Goal: Task Accomplishment & Management: Use online tool/utility

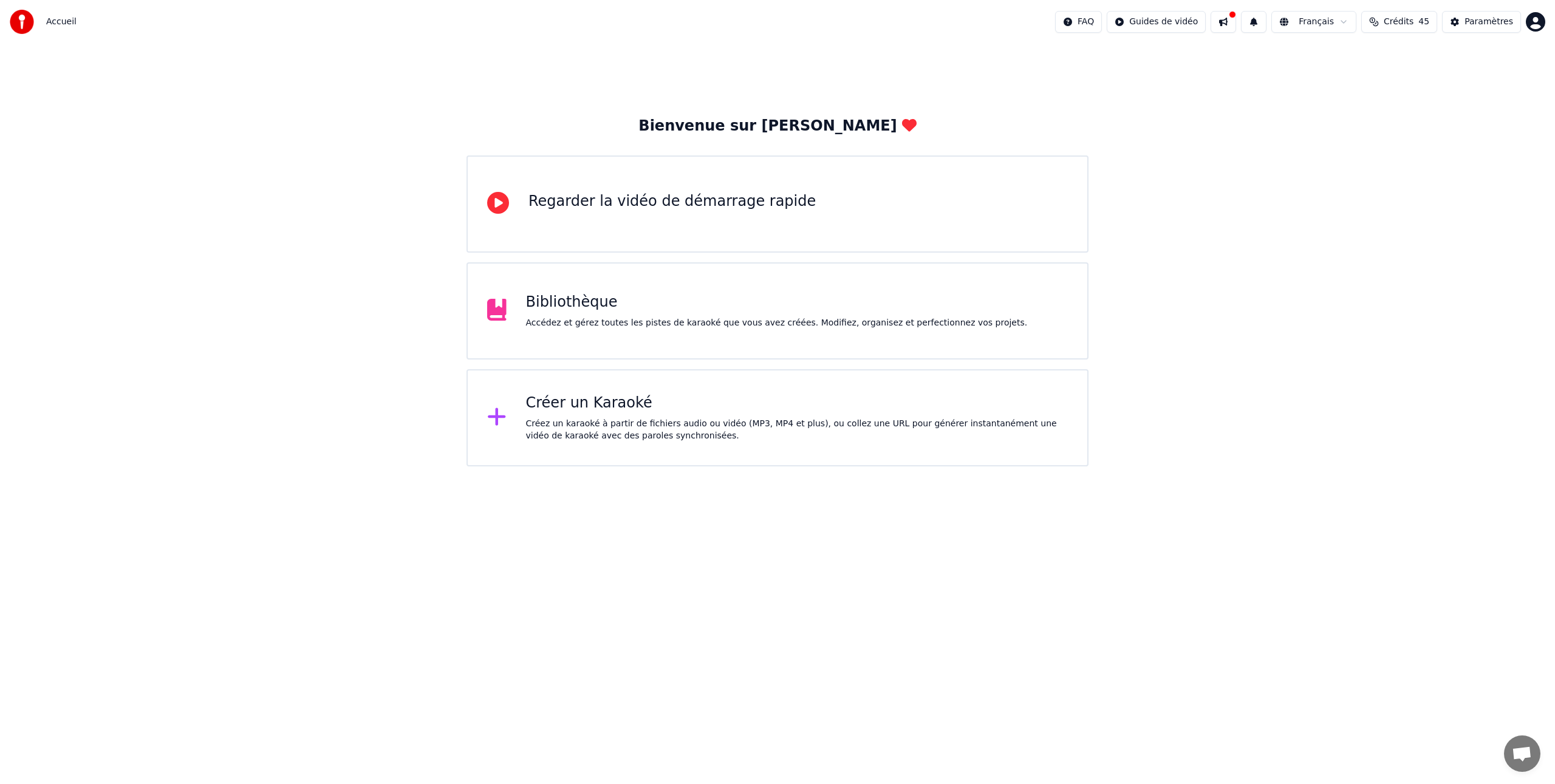
click at [548, 404] on div "Créer un Karaoké" at bounding box center [797, 403] width 542 height 20
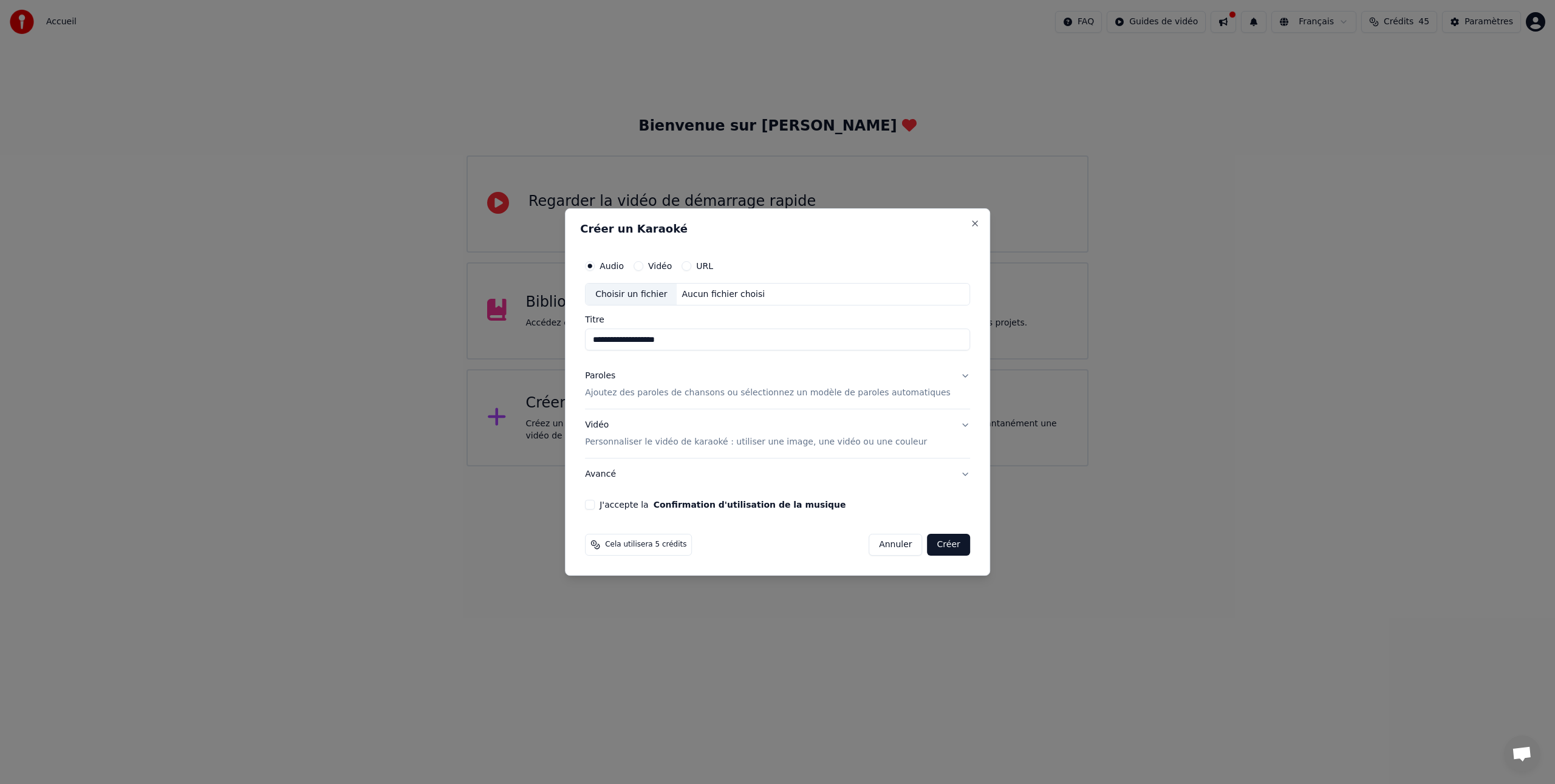
type input "**********"
click at [614, 392] on p "Ajoutez des paroles de chansons ou sélectionnez un modèle de paroles automatiqu…" at bounding box center [767, 394] width 366 height 12
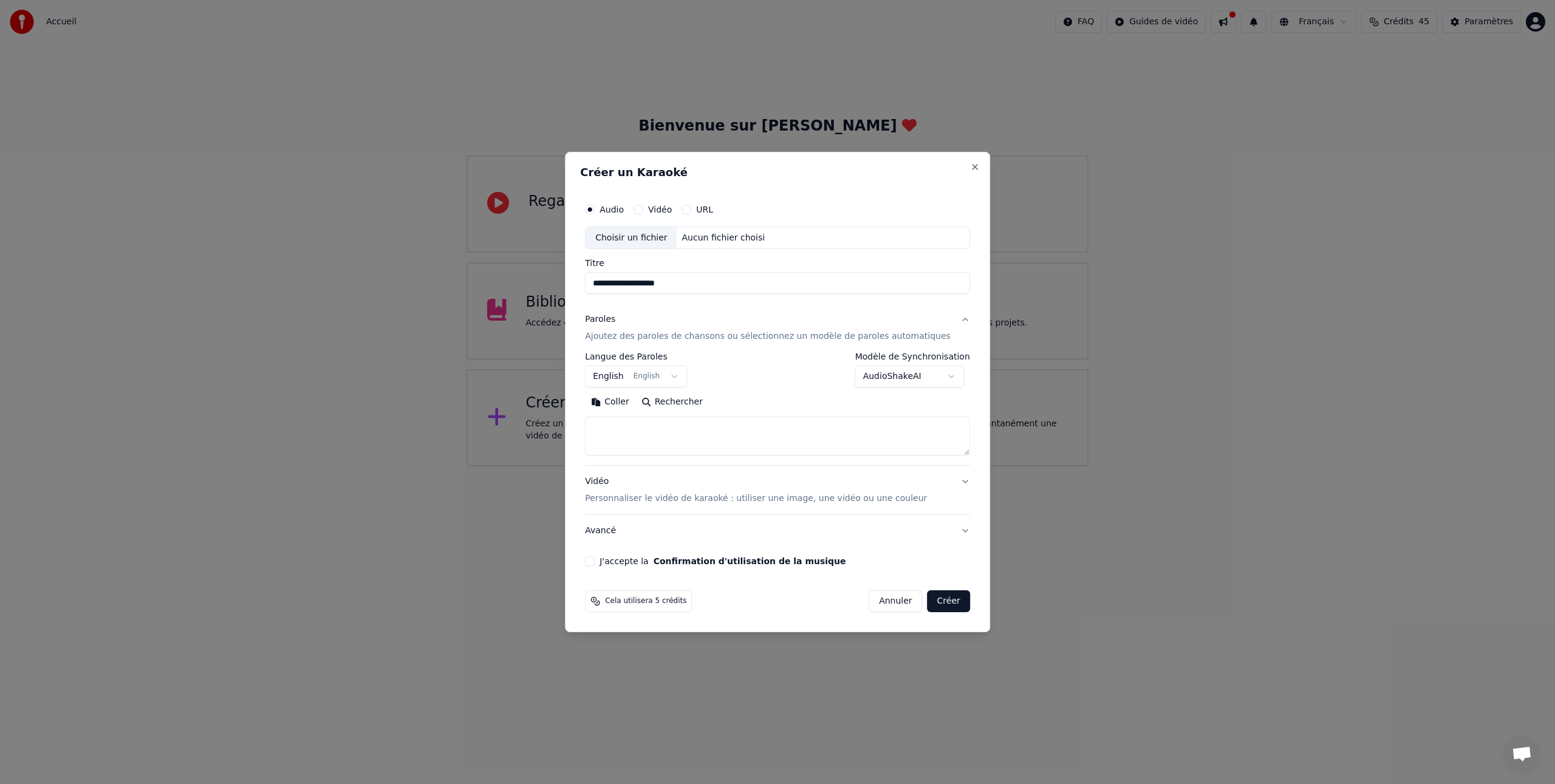
click at [624, 403] on button "Coller" at bounding box center [610, 402] width 50 height 20
drag, startPoint x: 646, startPoint y: 439, endPoint x: 593, endPoint y: 438, distance: 53.0
click at [593, 438] on div "**********" at bounding box center [777, 382] width 395 height 379
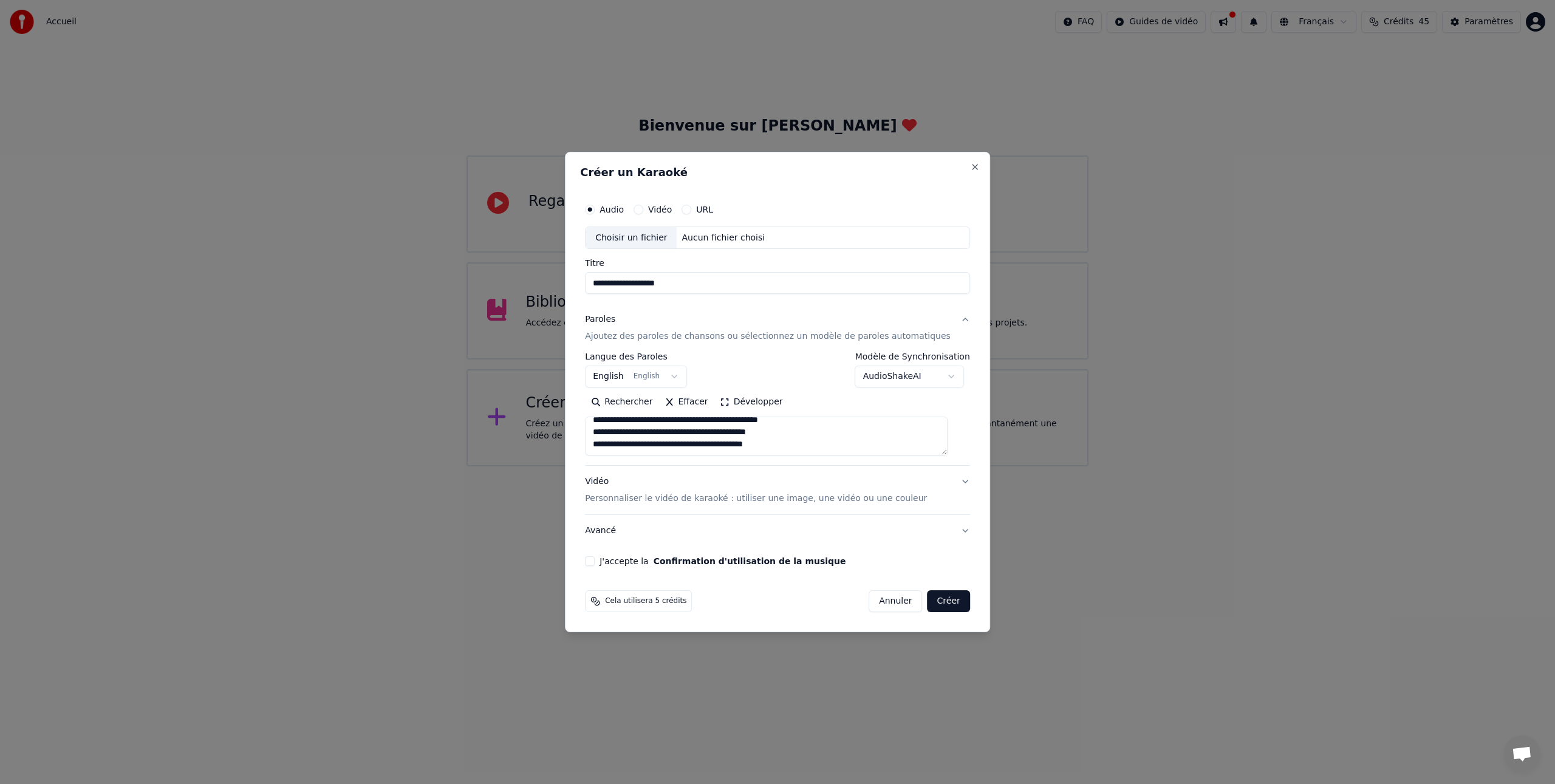
drag, startPoint x: 622, startPoint y: 448, endPoint x: 587, endPoint y: 447, distance: 35.0
click at [587, 447] on div "**********" at bounding box center [778, 392] width 425 height 481
click at [945, 447] on textarea at bounding box center [766, 436] width 362 height 39
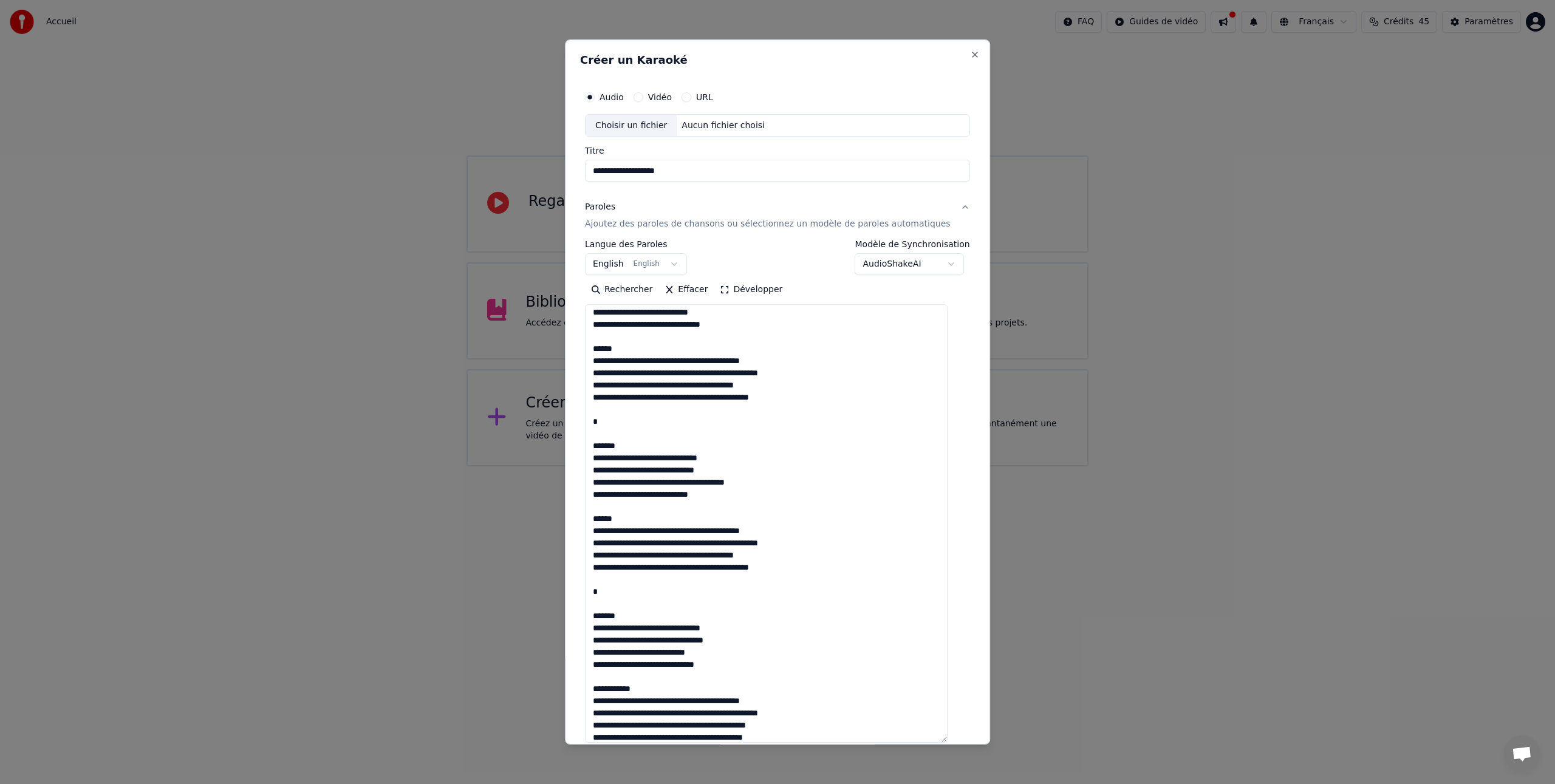
drag, startPoint x: 957, startPoint y: 454, endPoint x: 960, endPoint y: 751, distance: 297.0
click at [962, 466] on body "**********" at bounding box center [778, 233] width 1555 height 466
type textarea "**********"
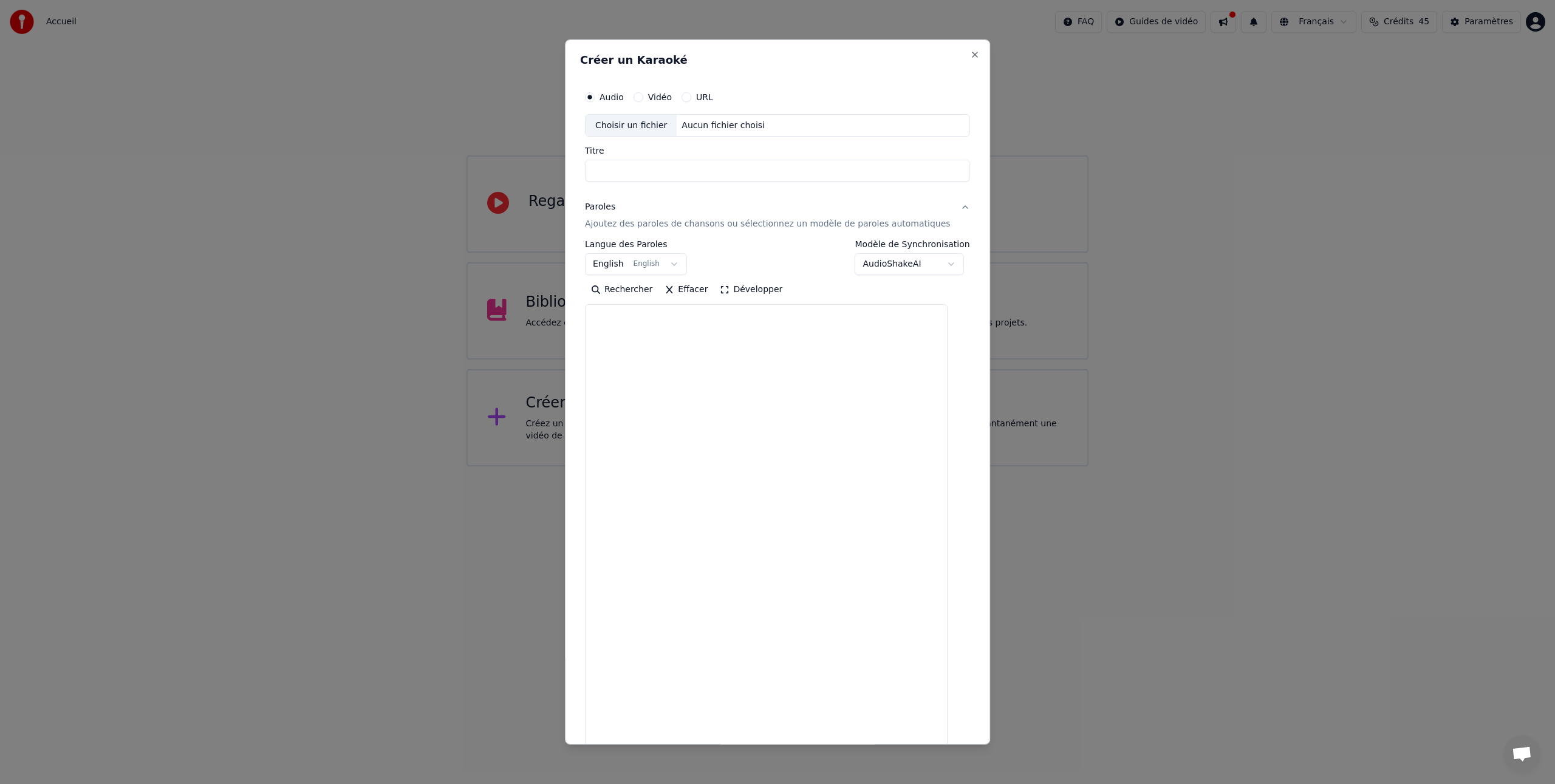
drag, startPoint x: 959, startPoint y: 764, endPoint x: 953, endPoint y: 735, distance: 29.6
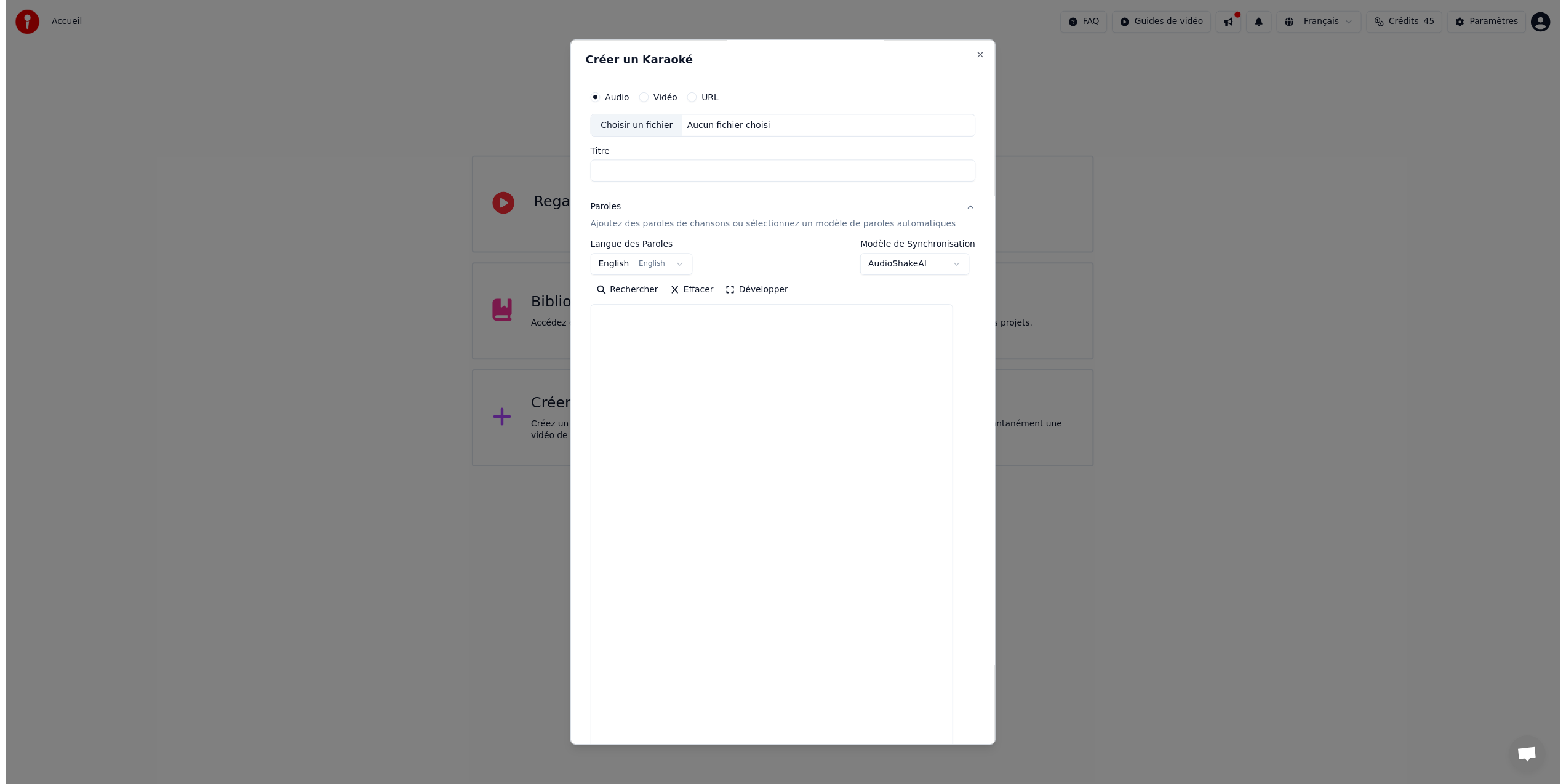
scroll to position [0, 0]
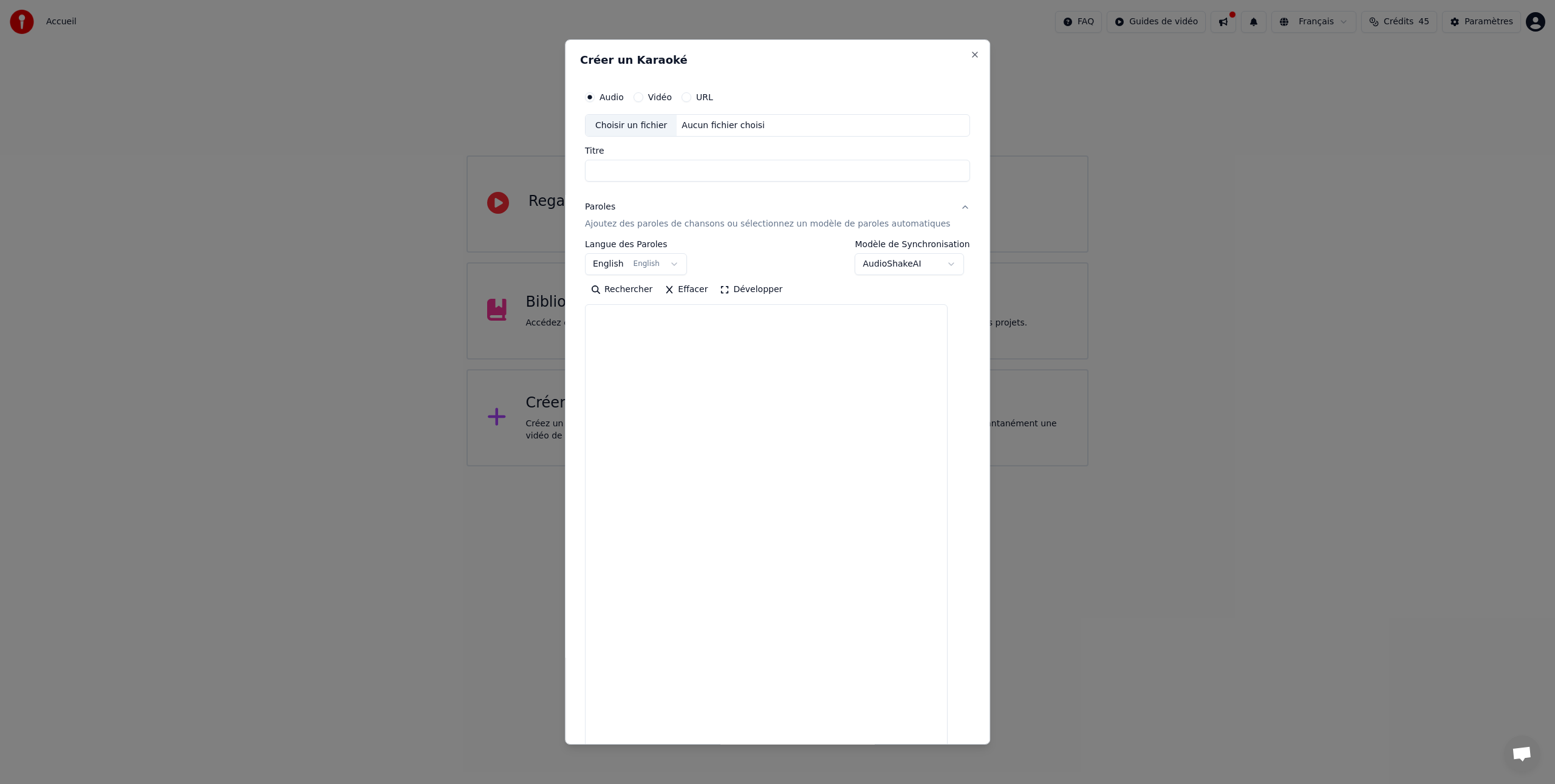
select select
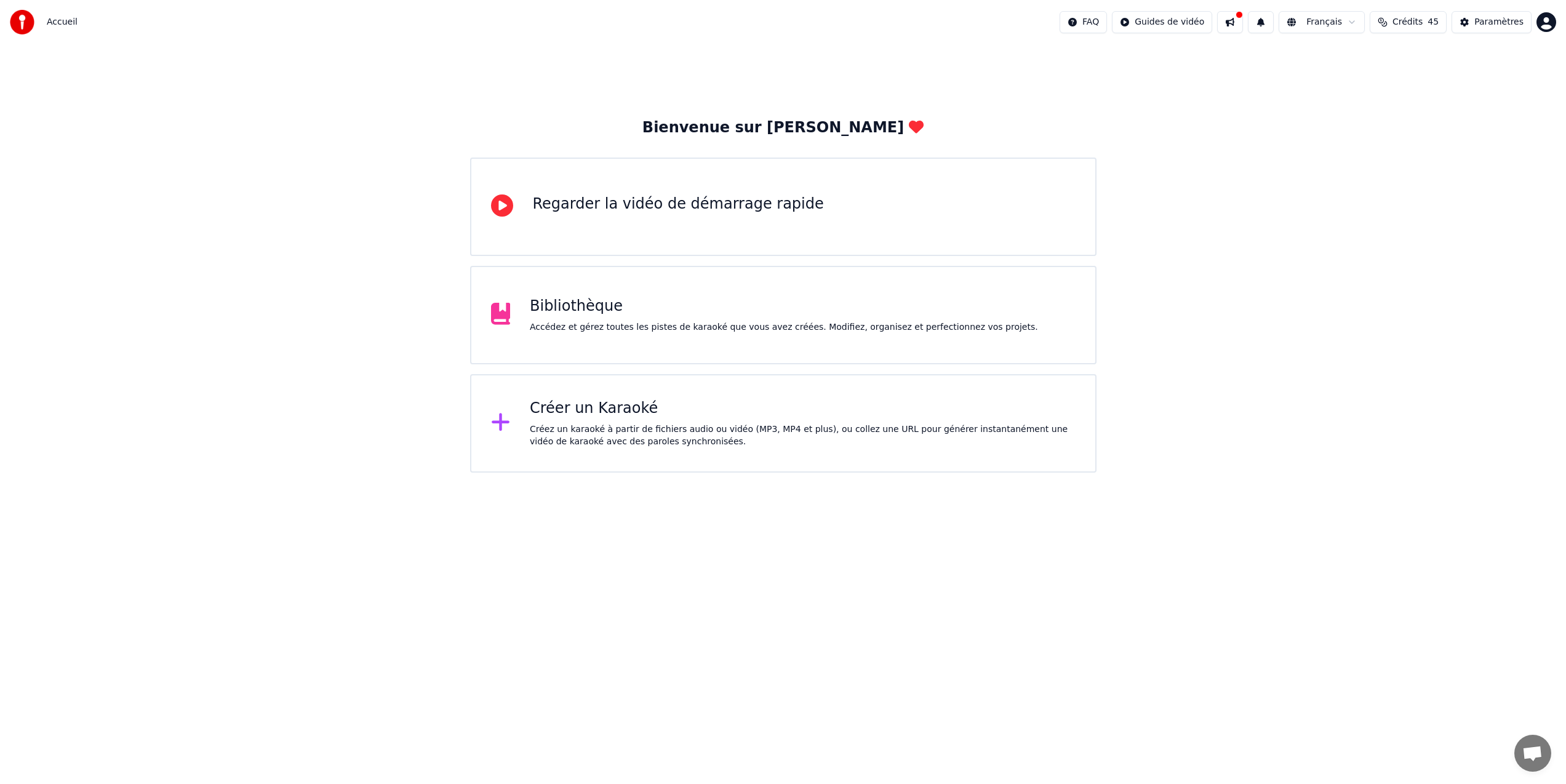
click at [1237, 22] on button at bounding box center [1230, 22] width 26 height 22
drag, startPoint x: 1132, startPoint y: 97, endPoint x: 1216, endPoint y: 67, distance: 89.2
click at [1132, 97] on div "Bienvenue sur Youka Regarder la vidéo de démarrage rapide Bibliothèque Accédez …" at bounding box center [783, 258] width 1566 height 428
click at [531, 414] on div "Créer un Karaoké" at bounding box center [802, 408] width 546 height 20
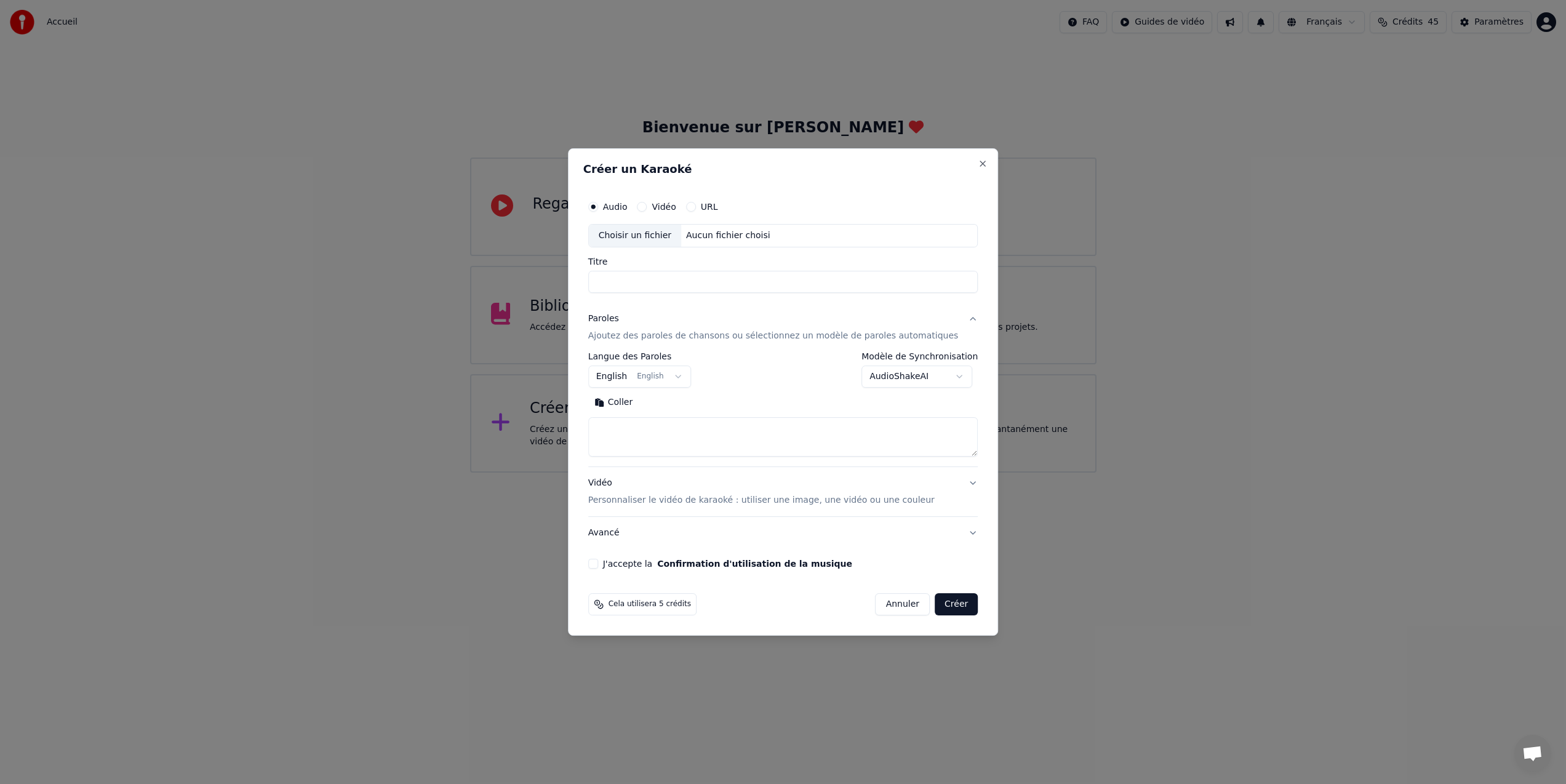
select select
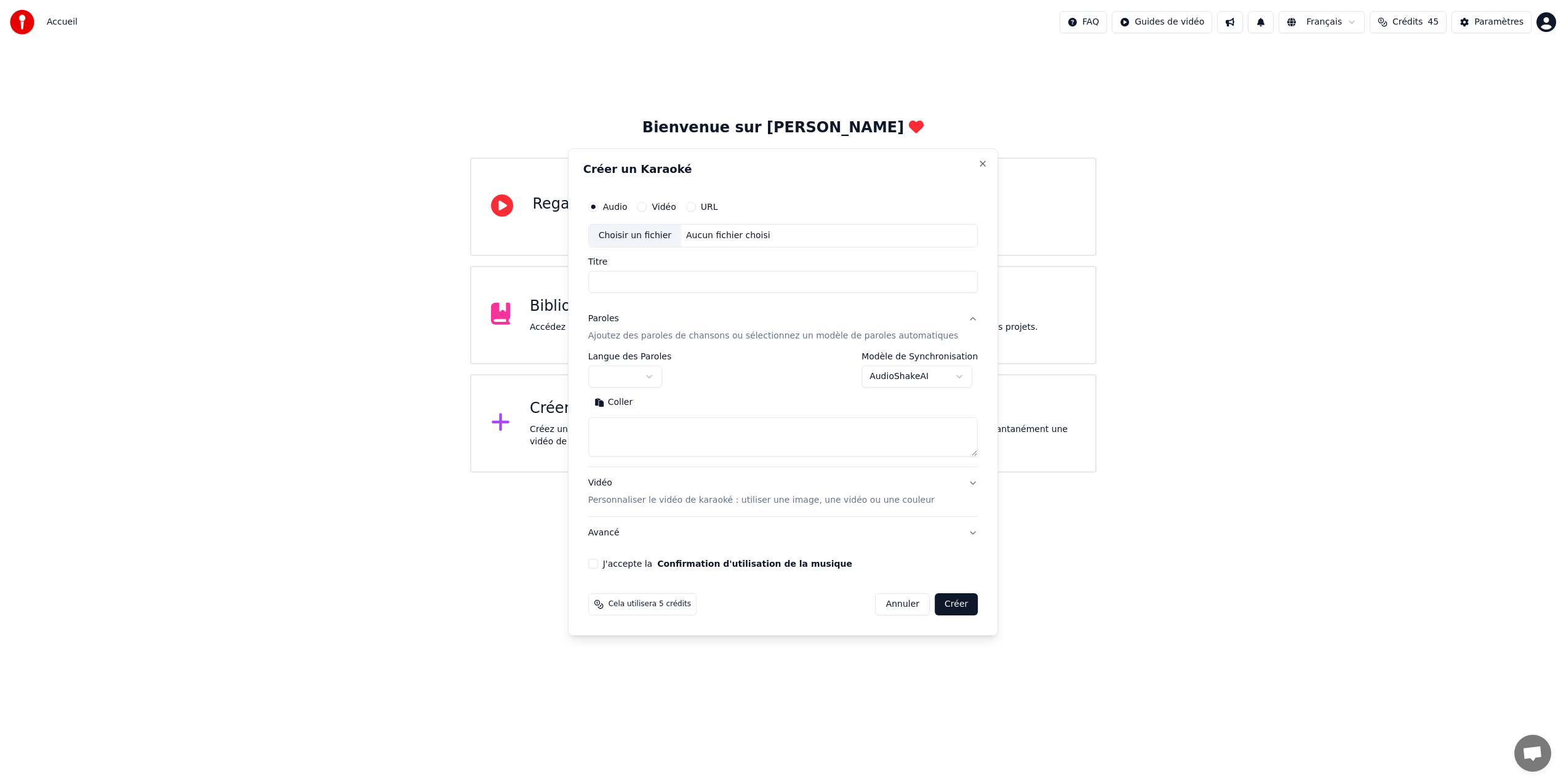
drag, startPoint x: 434, startPoint y: 138, endPoint x: 403, endPoint y: 146, distance: 32.0
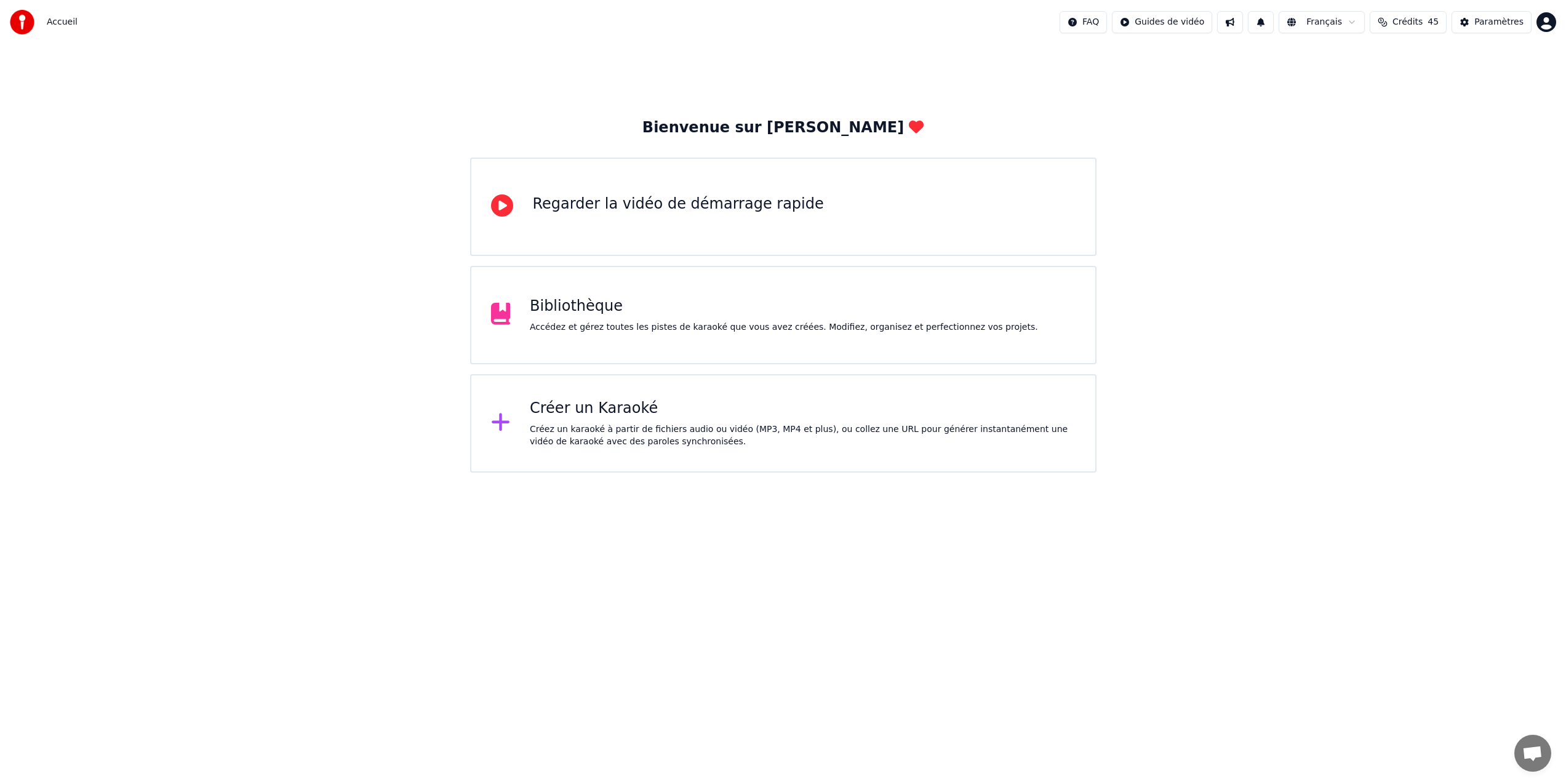
click at [581, 429] on div "Créez un karaoké à partir de fichiers audio ou vidéo (MP3, MP4 et plus), ou col…" at bounding box center [802, 435] width 546 height 24
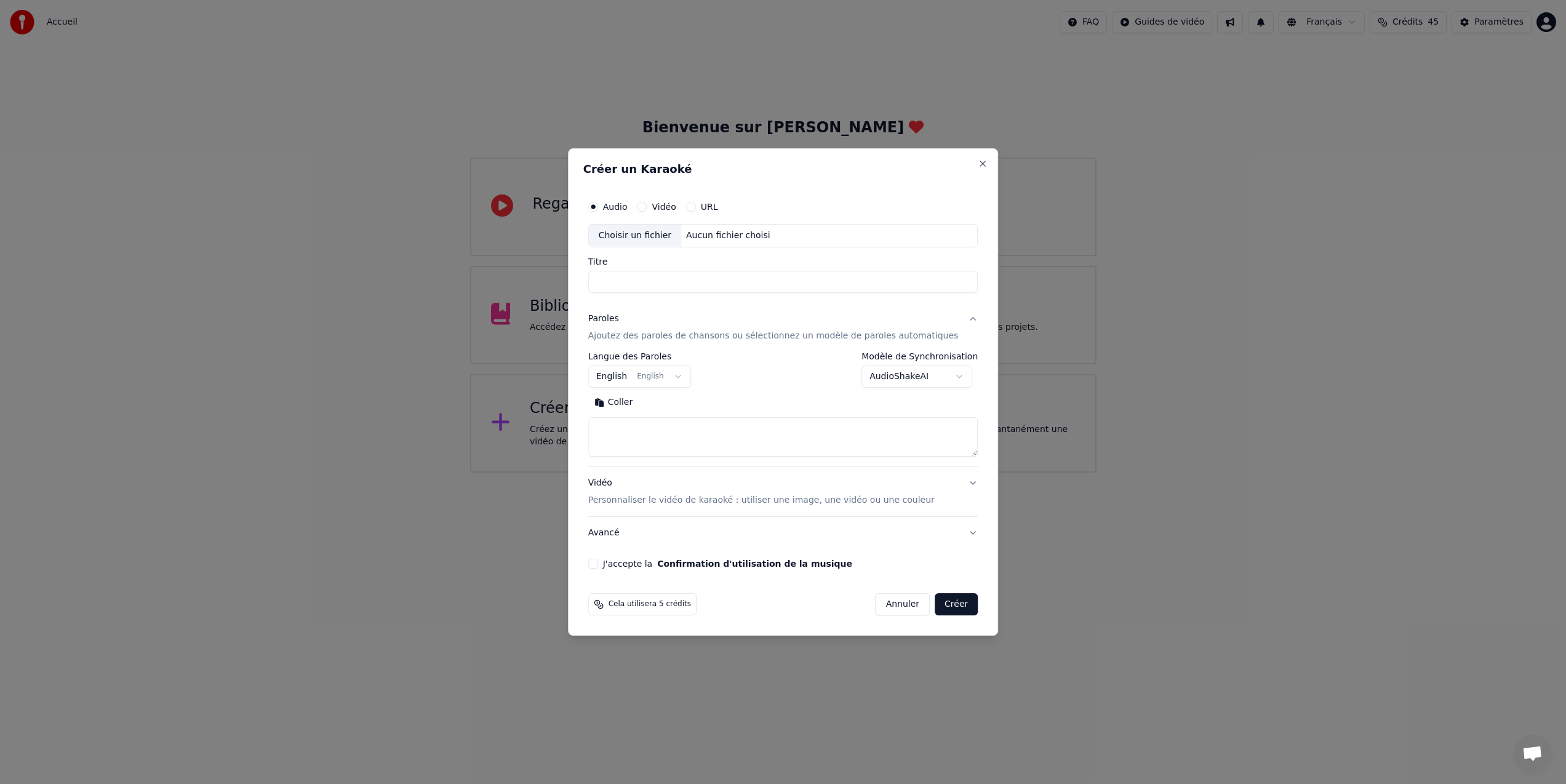
click at [634, 234] on div "Choisir un fichier" at bounding box center [635, 236] width 92 height 22
type input "**********"
click at [618, 422] on textarea at bounding box center [783, 437] width 390 height 40
click at [631, 401] on button "Coller" at bounding box center [613, 402] width 51 height 20
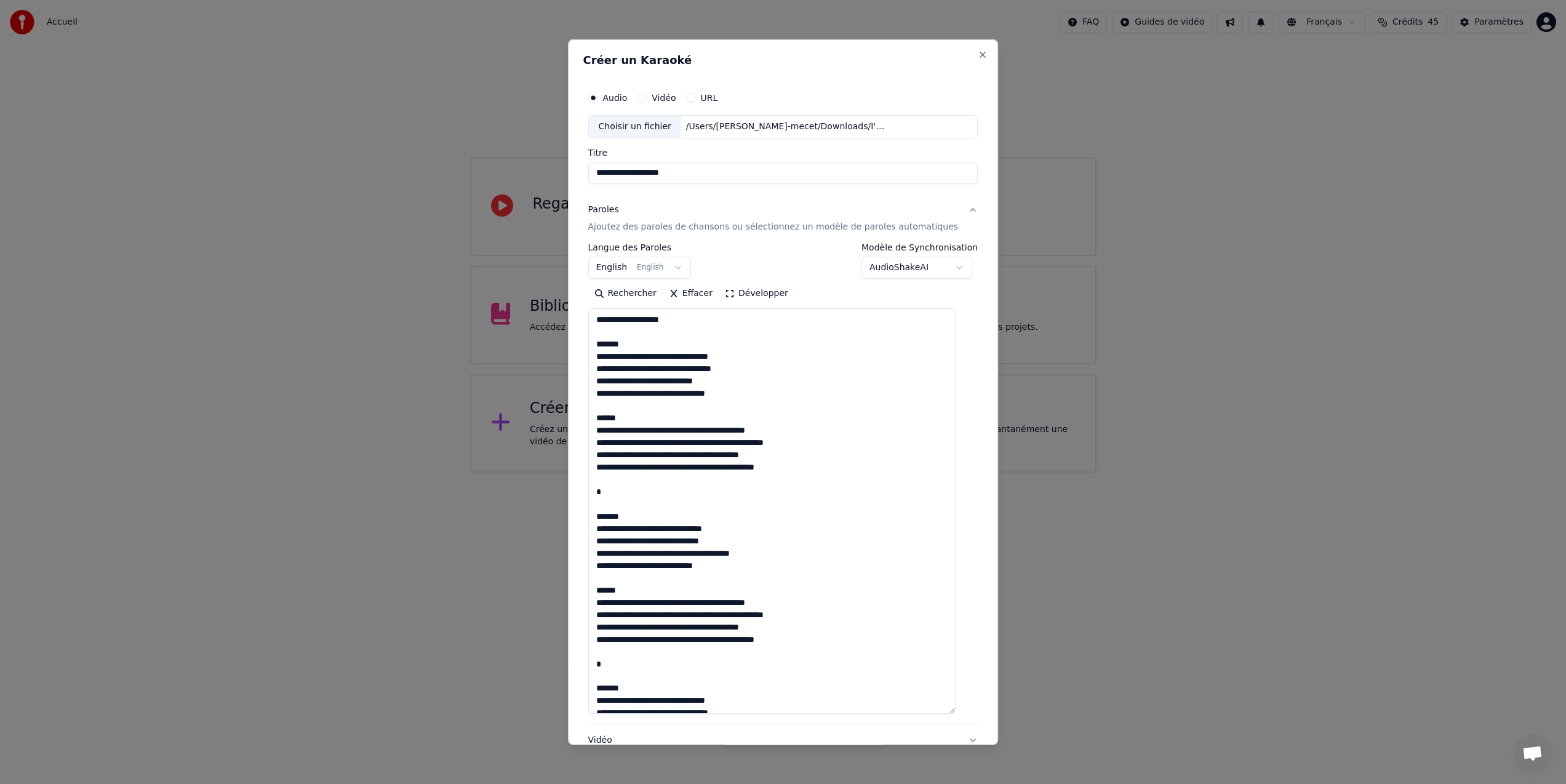
drag, startPoint x: 963, startPoint y: 452, endPoint x: 948, endPoint y: 709, distance: 257.4
click at [948, 709] on textarea at bounding box center [771, 510] width 367 height 405
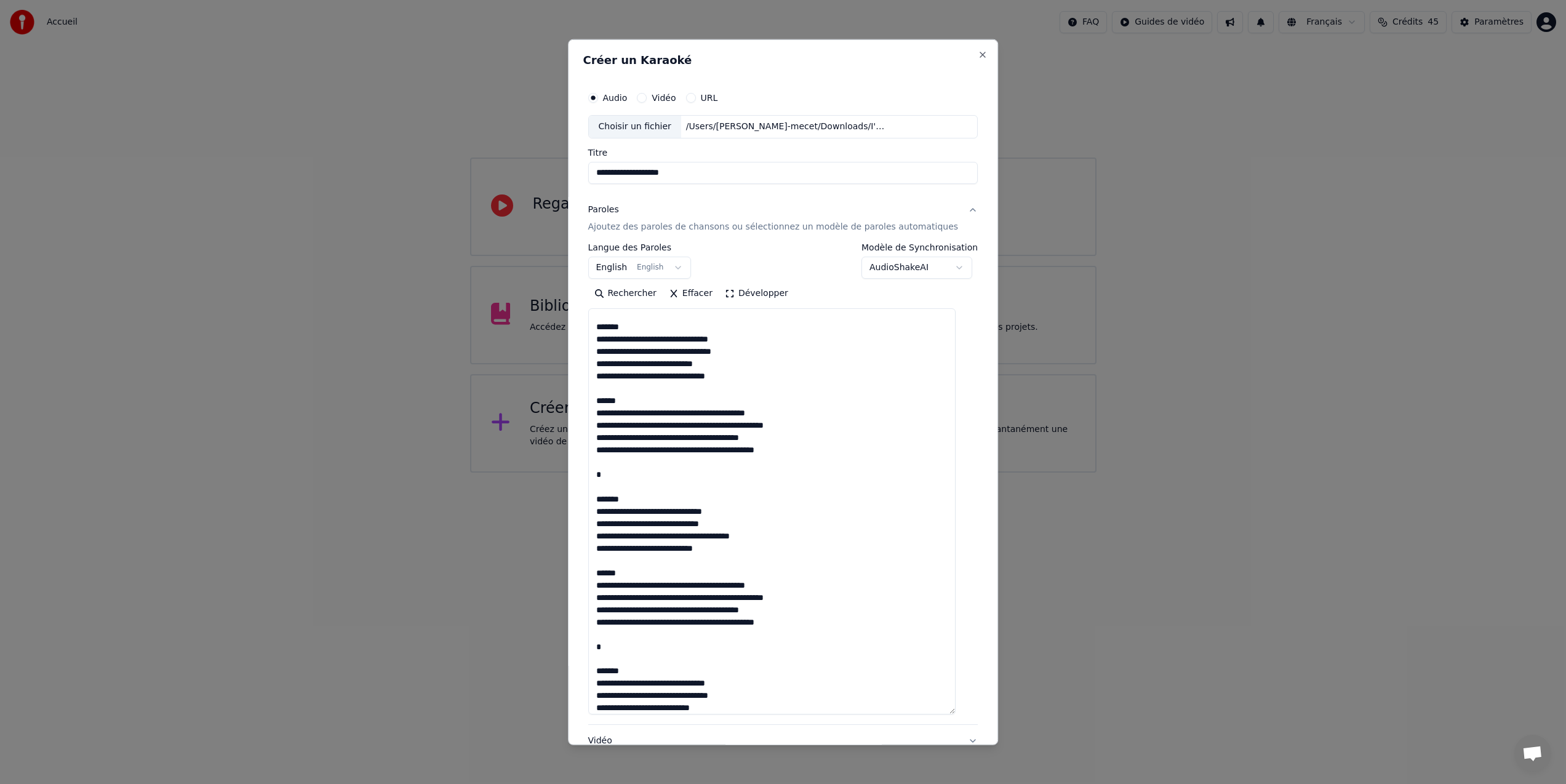
scroll to position [20, 0]
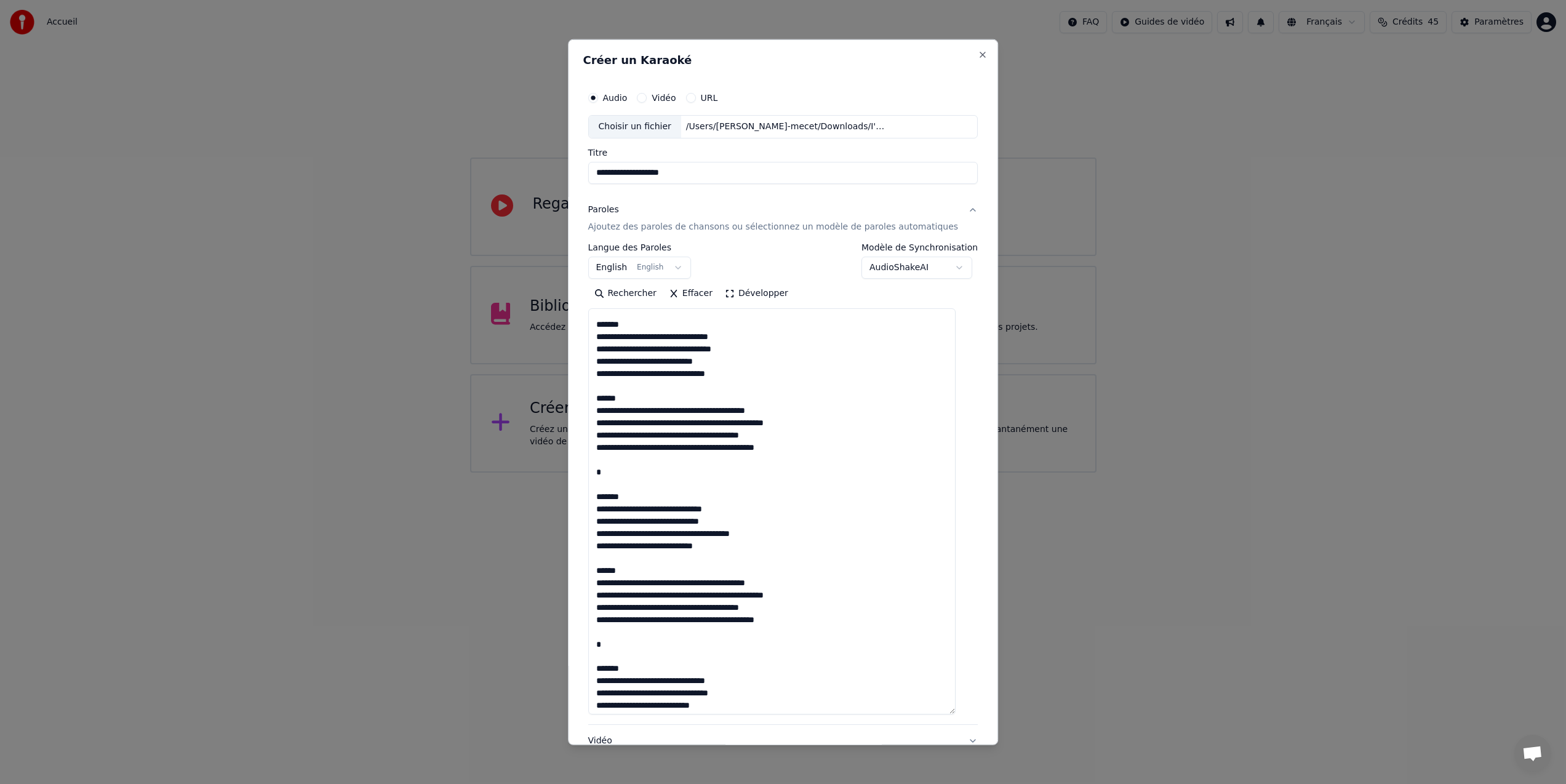
drag, startPoint x: 644, startPoint y: 319, endPoint x: 607, endPoint y: 321, distance: 37.1
click at [607, 321] on textarea at bounding box center [771, 511] width 367 height 406
drag, startPoint x: 645, startPoint y: 401, endPoint x: 593, endPoint y: 397, distance: 52.2
click at [593, 397] on div "**********" at bounding box center [783, 392] width 431 height 705
drag, startPoint x: 641, startPoint y: 498, endPoint x: 611, endPoint y: 476, distance: 37.2
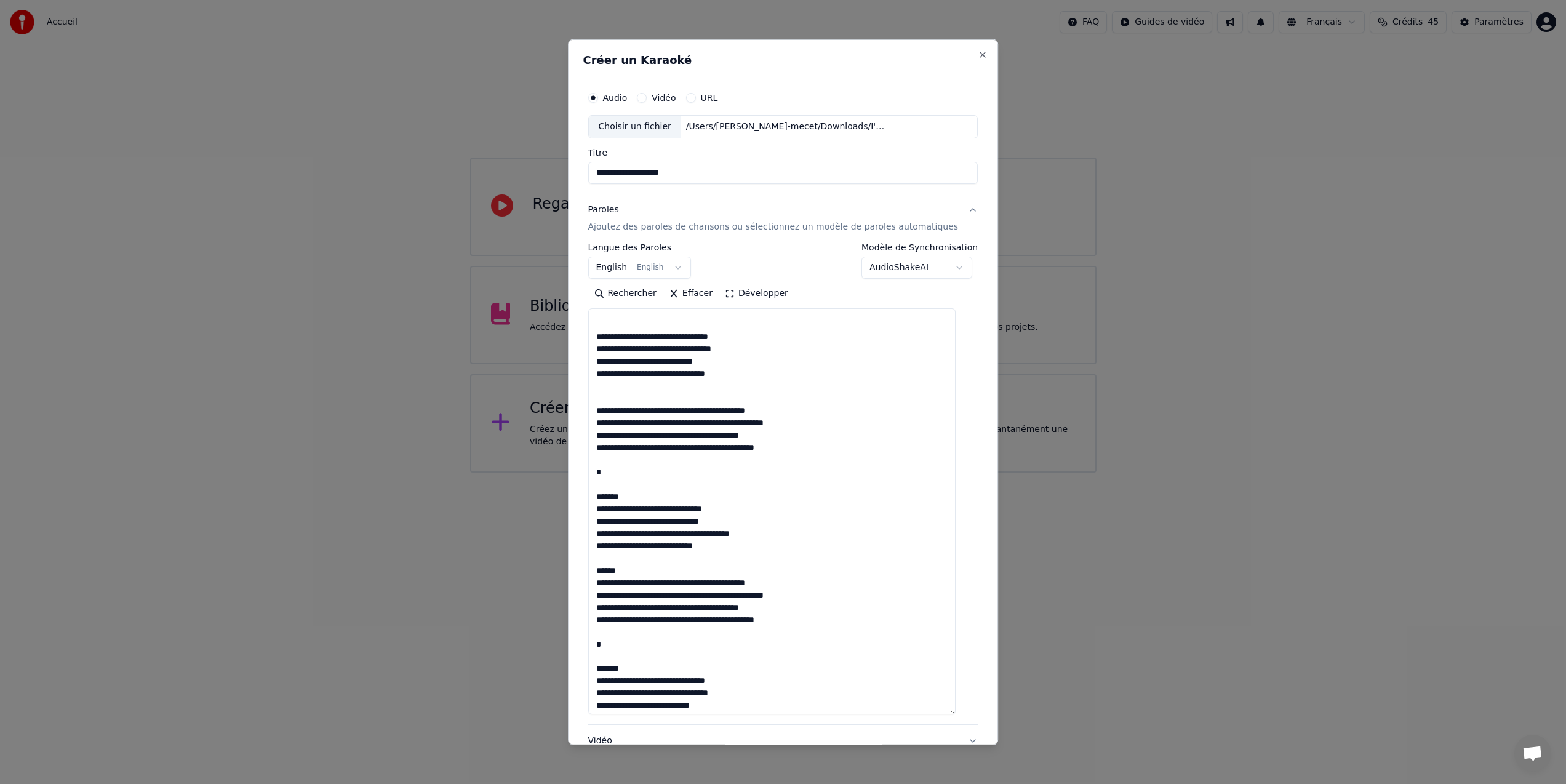
click at [611, 476] on textarea at bounding box center [771, 511] width 367 height 406
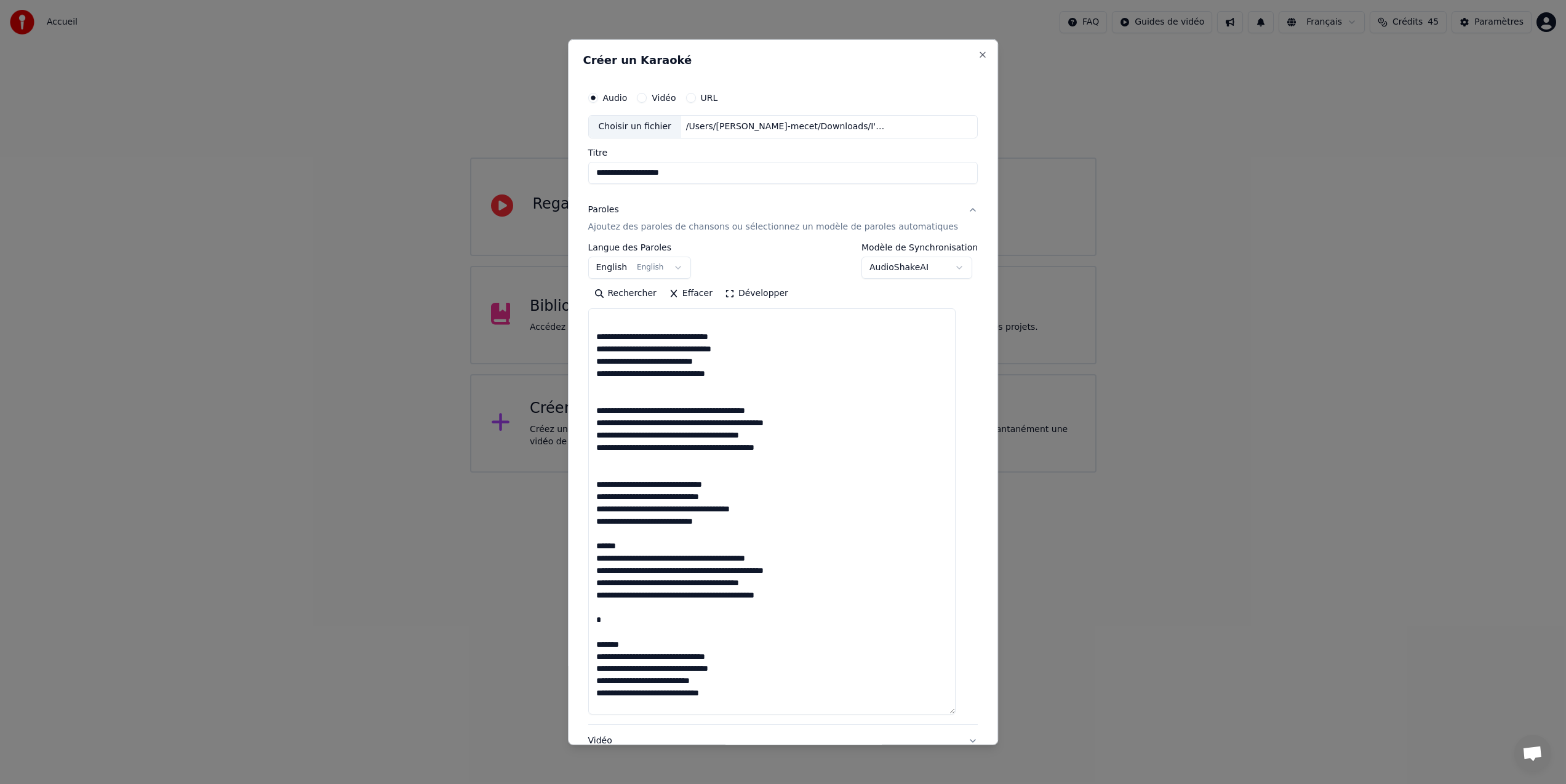
drag, startPoint x: 638, startPoint y: 547, endPoint x: 604, endPoint y: 546, distance: 34.0
click at [604, 546] on textarea at bounding box center [771, 511] width 367 height 406
drag, startPoint x: 635, startPoint y: 643, endPoint x: 609, endPoint y: 623, distance: 32.8
click at [609, 623] on textarea at bounding box center [771, 511] width 367 height 406
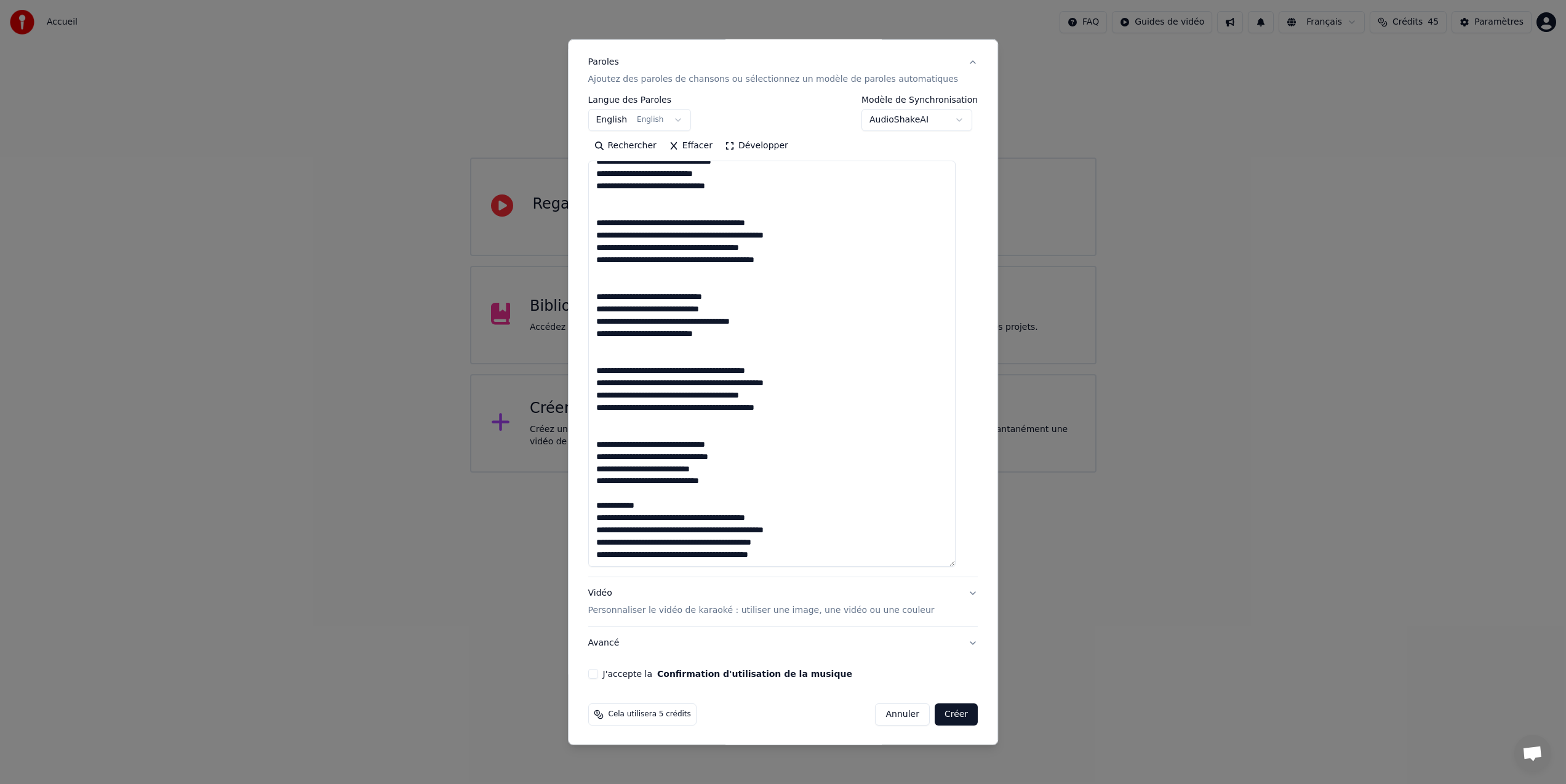
scroll to position [149, 0]
drag, startPoint x: 675, startPoint y: 503, endPoint x: 604, endPoint y: 503, distance: 71.0
click at [604, 503] on textarea at bounding box center [771, 363] width 367 height 406
type textarea "**********"
click at [598, 673] on button "J'accepte la Confirmation d'utilisation de la musique" at bounding box center [593, 673] width 10 height 9
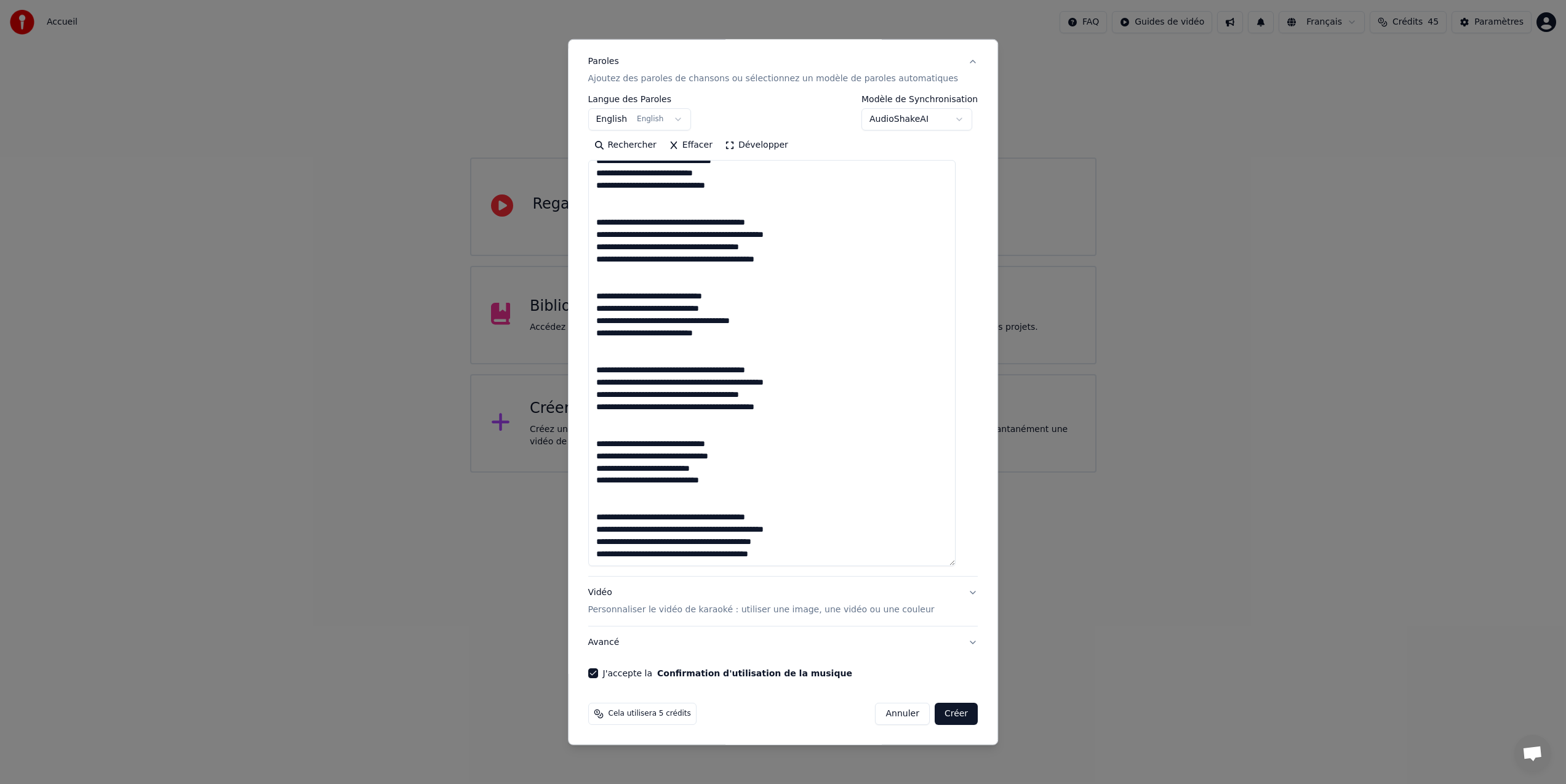
click at [945, 717] on button "Créer" at bounding box center [956, 714] width 43 height 22
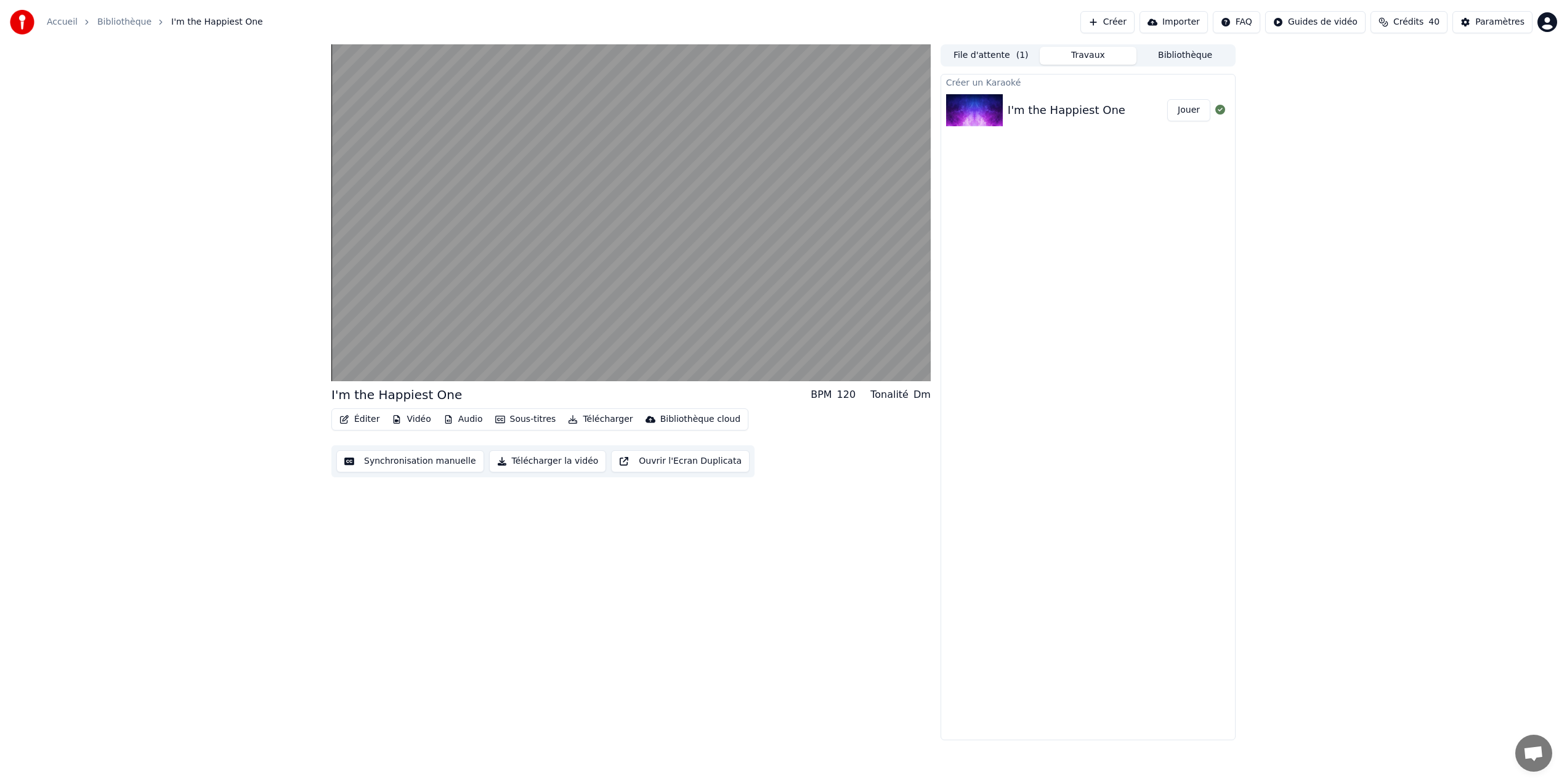
click at [363, 421] on button "Éditer" at bounding box center [360, 419] width 50 height 17
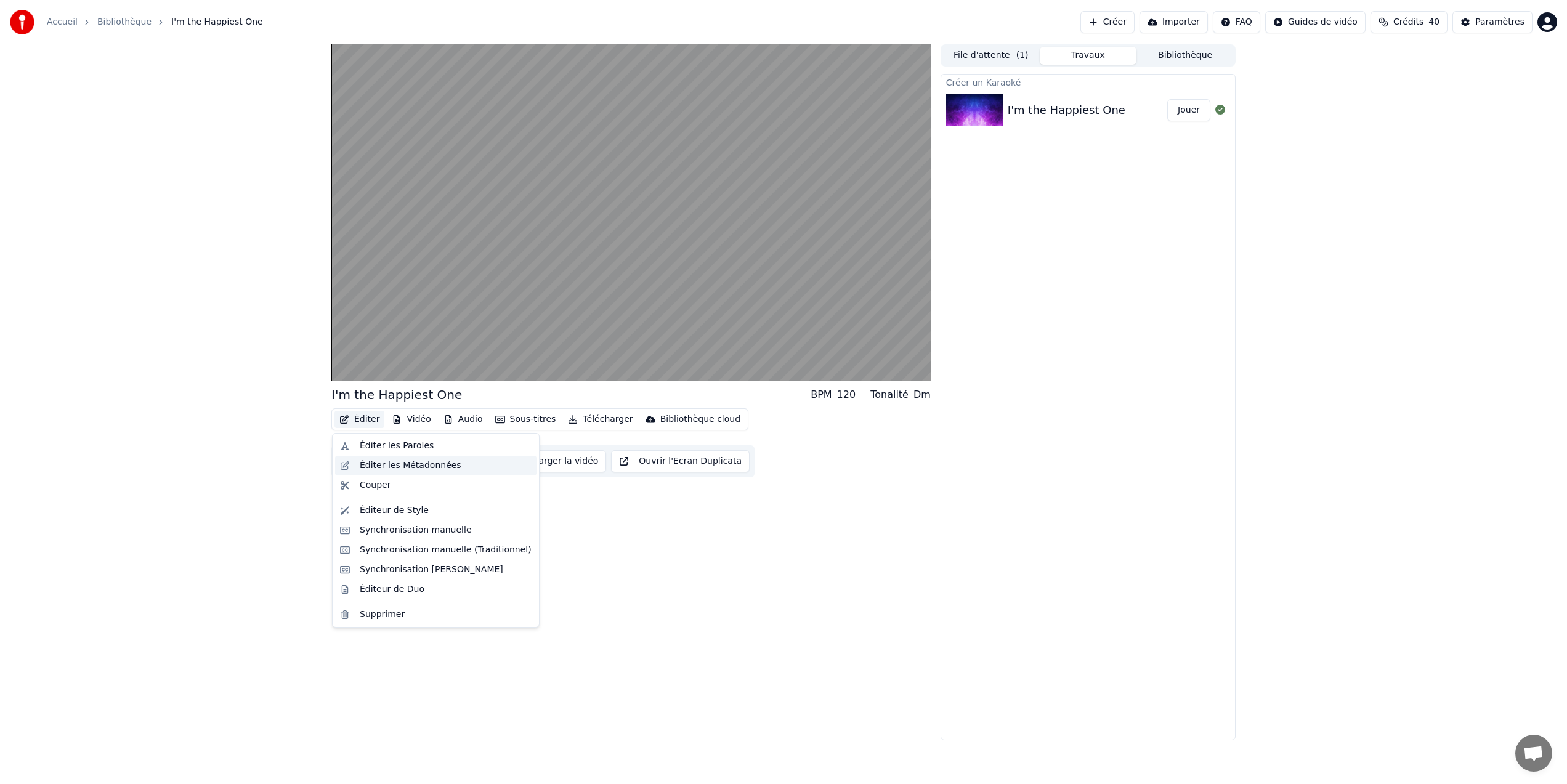
click at [369, 466] on div "Éditer les Métadonnées" at bounding box center [411, 465] width 102 height 12
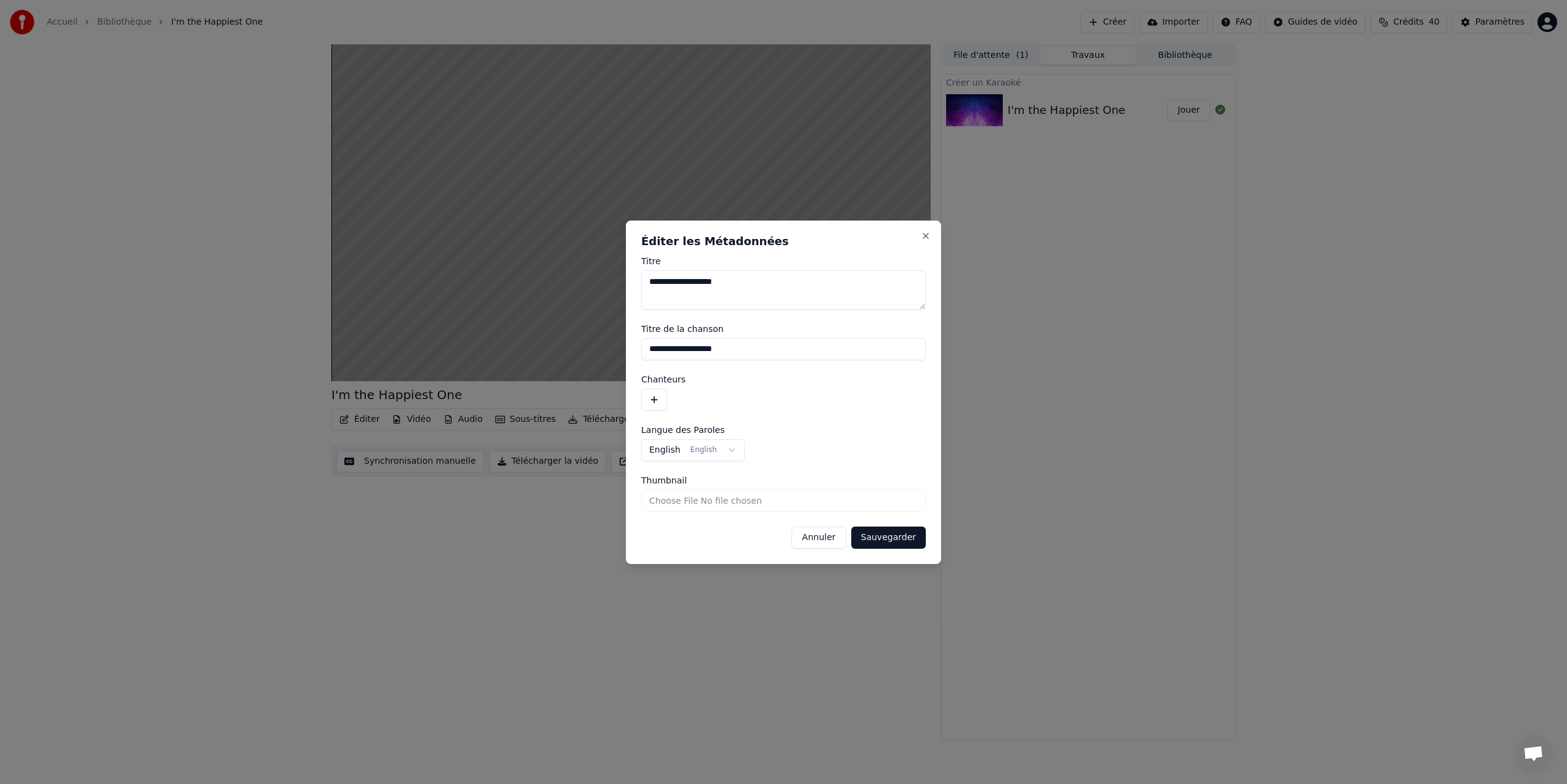
click at [656, 403] on button "button" at bounding box center [655, 400] width 26 height 22
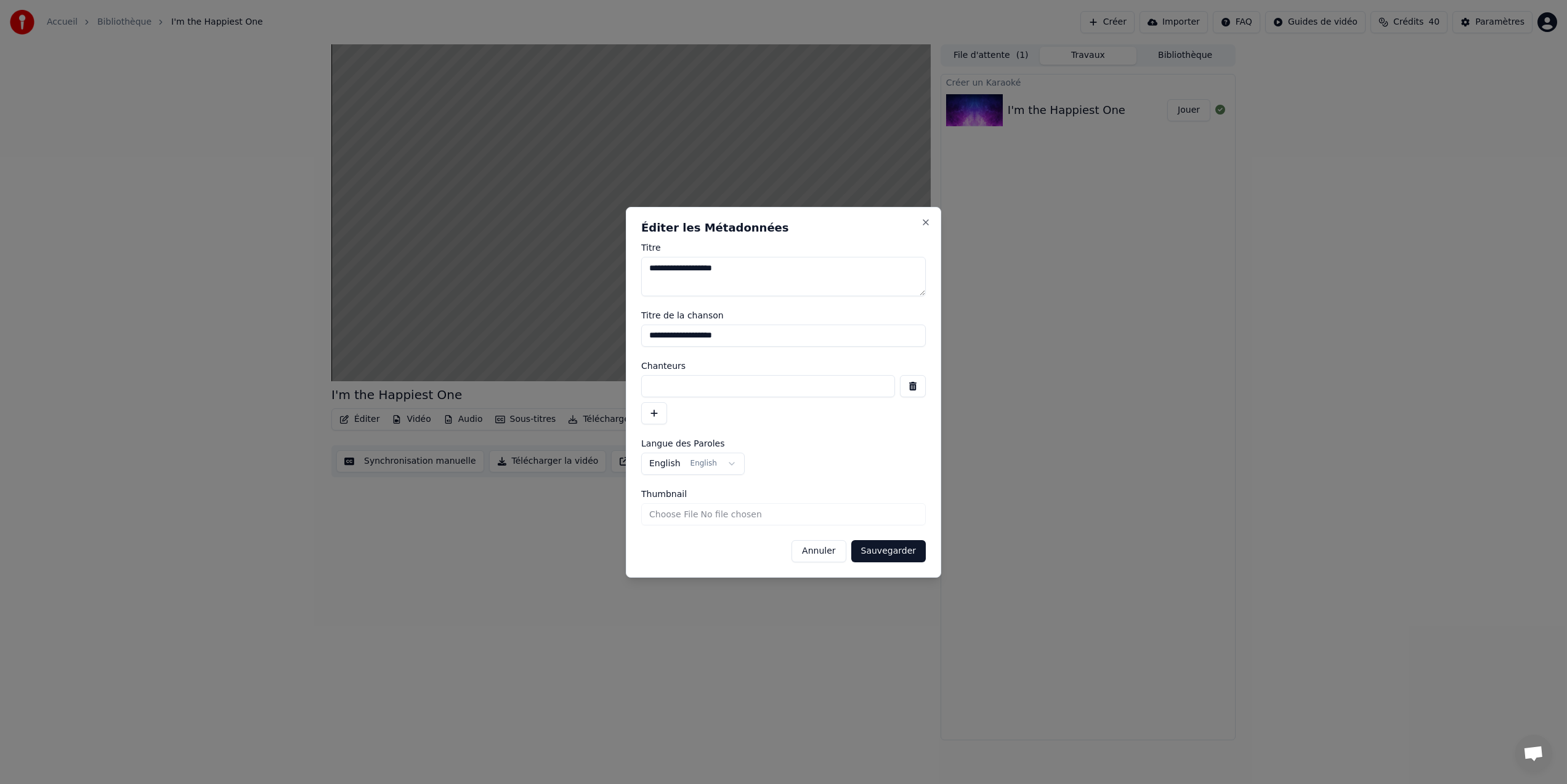
click at [665, 387] on input at bounding box center [769, 386] width 254 height 22
type input "**********"
click at [891, 556] on button "Sauvegarder" at bounding box center [889, 551] width 74 height 22
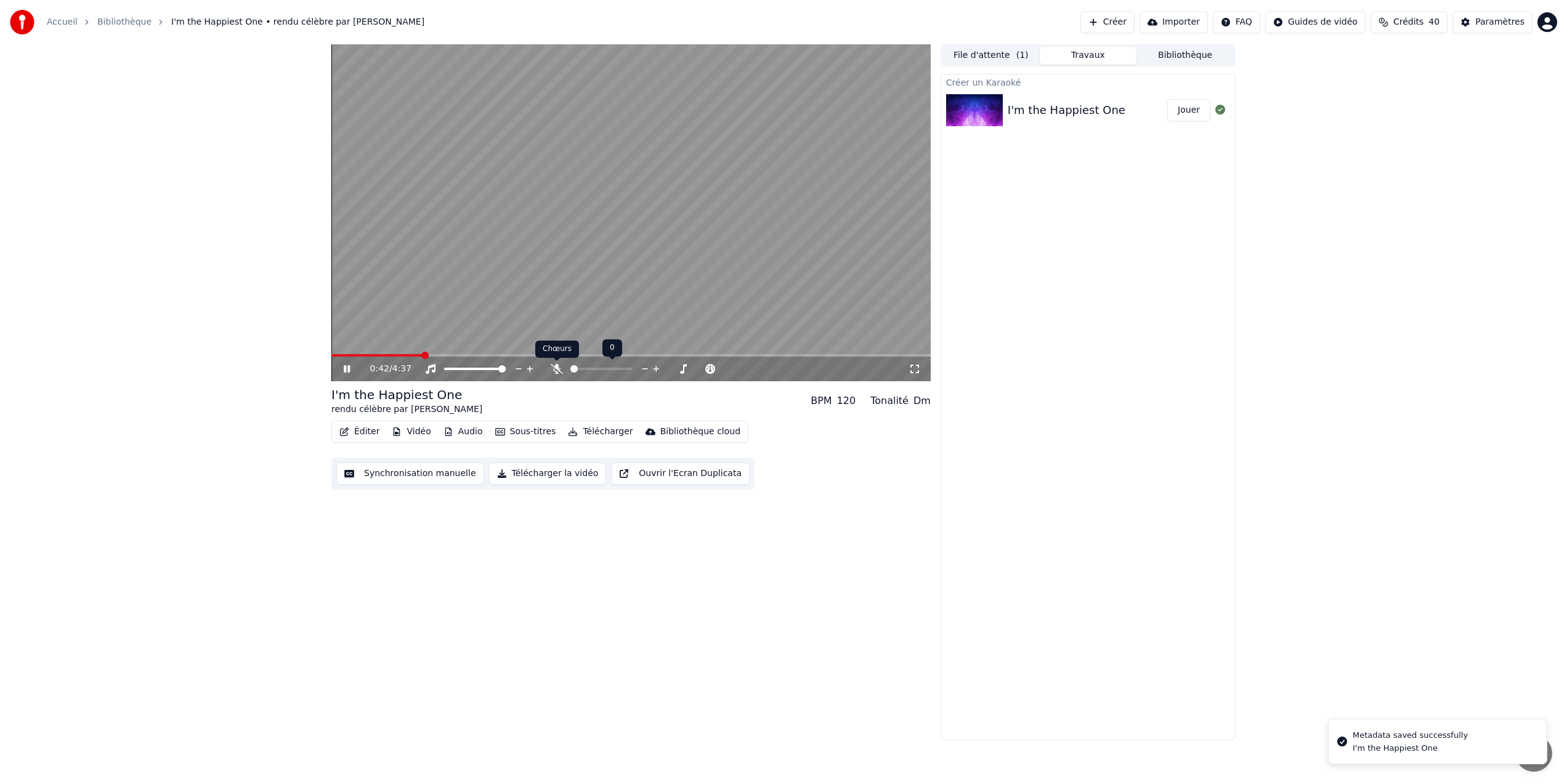
click at [556, 369] on icon at bounding box center [557, 368] width 12 height 10
click at [555, 369] on icon at bounding box center [557, 368] width 7 height 10
click at [555, 369] on icon at bounding box center [557, 368] width 12 height 10
click at [615, 367] on span at bounding box center [613, 368] width 8 height 8
click at [347, 369] on icon at bounding box center [355, 368] width 29 height 10
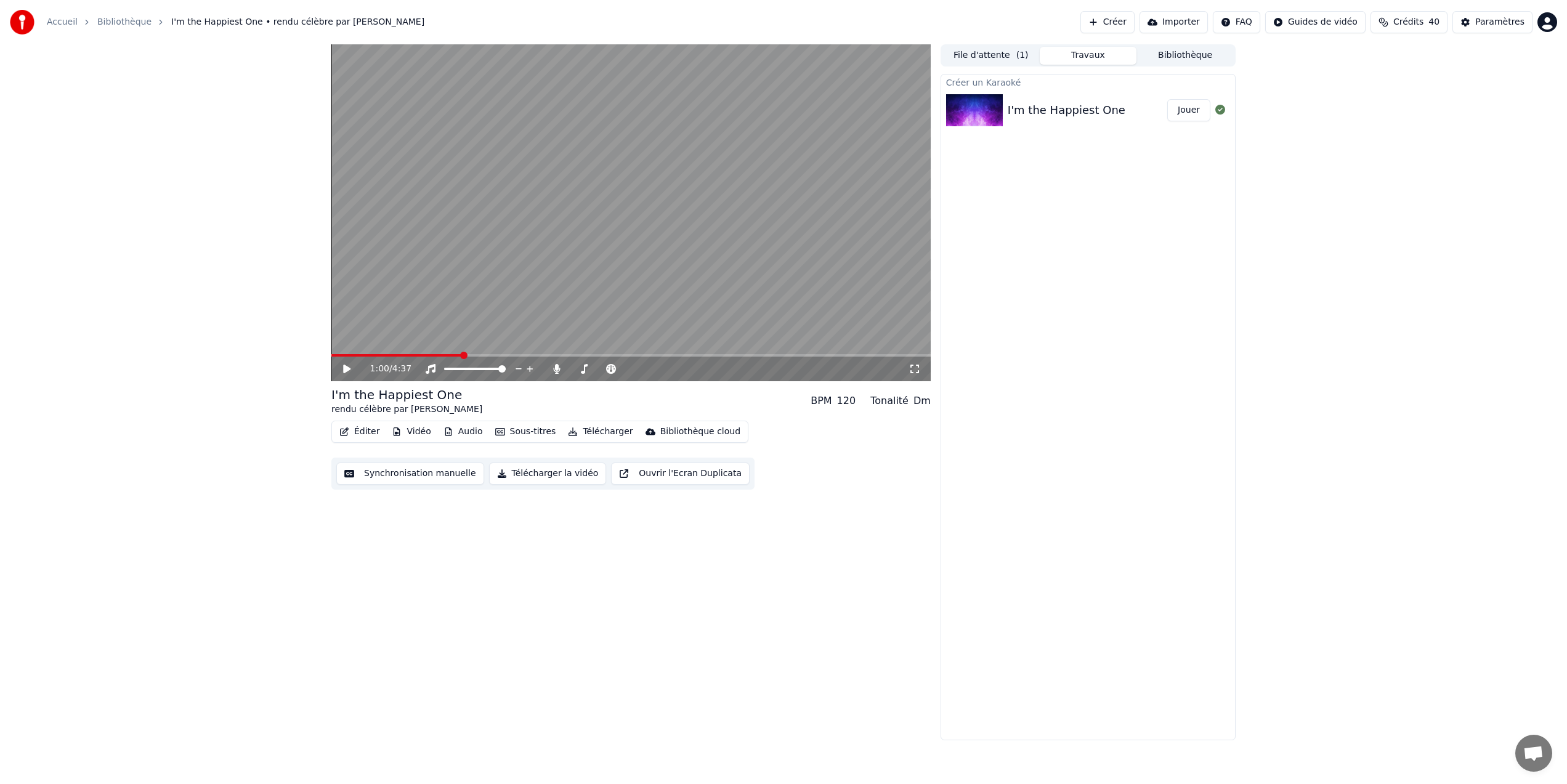
click at [1188, 110] on button "Jouer" at bounding box center [1189, 111] width 43 height 22
click at [552, 475] on button "Télécharger la vidéo" at bounding box center [548, 474] width 118 height 22
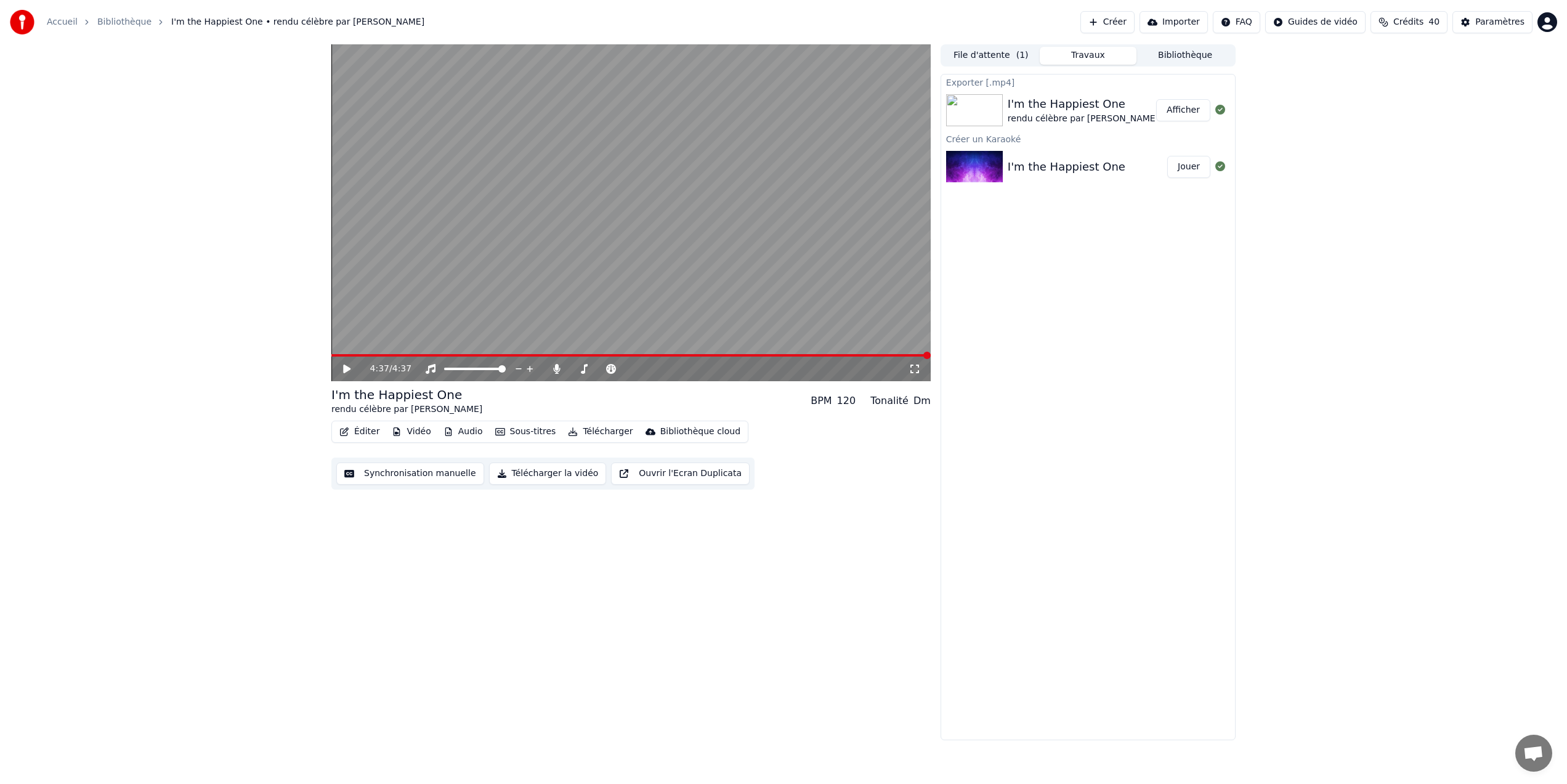
click at [1181, 108] on button "Afficher" at bounding box center [1183, 111] width 54 height 22
